Goal: Task Accomplishment & Management: Manage account settings

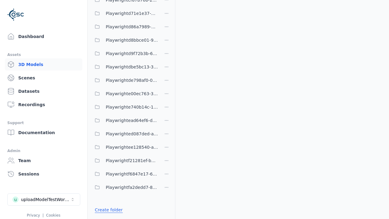
click at [107, 210] on link "Create folder" at bounding box center [109, 210] width 28 height 6
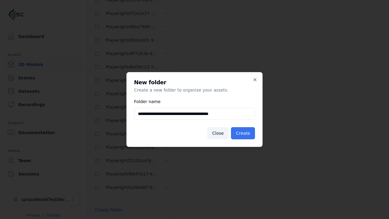
type input "**********"
click at [244, 133] on button "Create" at bounding box center [243, 133] width 24 height 12
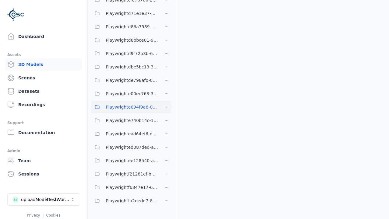
click at [125, 107] on span "Playwrighte094f9a6-0de6-4dd5-a4bc-8ea15e1625f0" at bounding box center [132, 106] width 52 height 7
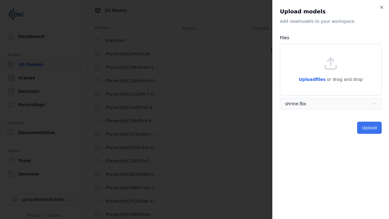
click at [370, 128] on button "Upload" at bounding box center [369, 128] width 25 height 12
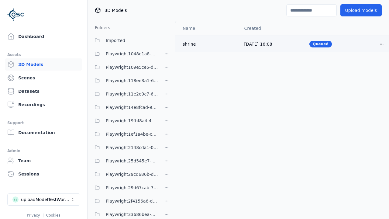
click at [382, 44] on html "Support Dashboard Assets 3D Models Scenes Datasets Recordings Support Documenta…" at bounding box center [194, 109] width 389 height 219
click at [368, 67] on div "Delete" at bounding box center [368, 68] width 36 height 10
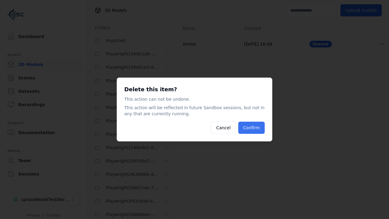
click at [252, 128] on button "Confirm" at bounding box center [251, 128] width 26 height 12
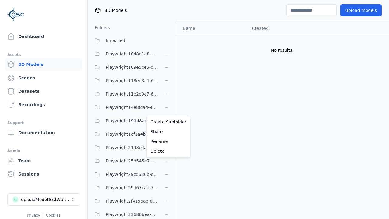
click at [167, 109] on html "Support Dashboard Assets 3D Models Scenes Datasets Recordings Support Documenta…" at bounding box center [194, 109] width 389 height 219
